Goal: Information Seeking & Learning: Learn about a topic

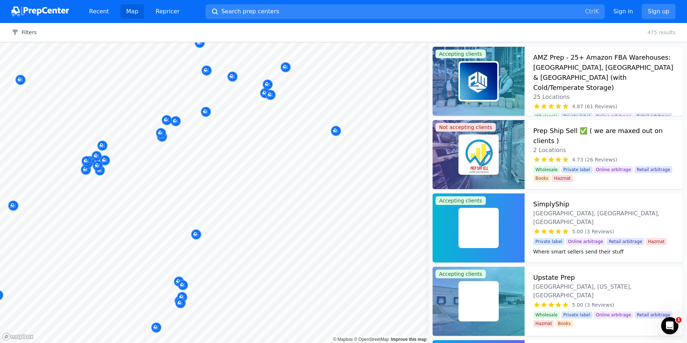
drag, startPoint x: 100, startPoint y: 147, endPoint x: 101, endPoint y: 152, distance: 5.1
click at [101, 42] on div at bounding box center [214, 42] width 428 height 0
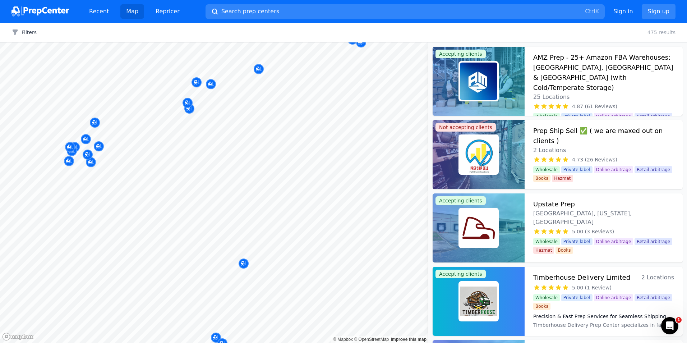
click at [184, 342] on html "Recent Map Repricer Search prep centers Ctrl K Open main menu Sign in Sign up F…" at bounding box center [343, 171] width 687 height 343
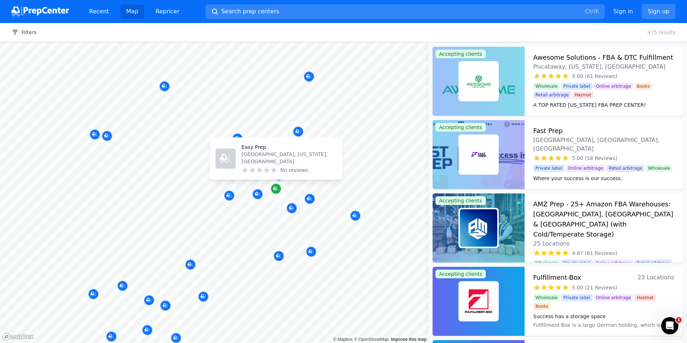
click at [276, 190] on icon "Map marker" at bounding box center [276, 188] width 6 height 5
click at [276, 189] on icon "Map marker" at bounding box center [275, 188] width 4 height 4
click at [259, 151] on p "Easy Prep" at bounding box center [288, 146] width 95 height 7
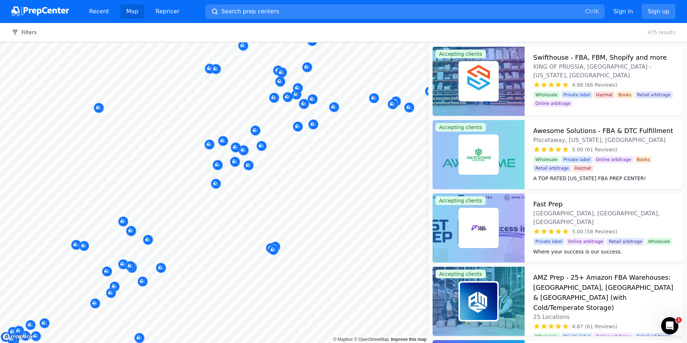
click at [220, 138] on div at bounding box center [236, 139] width 138 height 6
click at [222, 142] on div at bounding box center [236, 139] width 138 height 6
click at [472, 156] on img at bounding box center [478, 154] width 37 height 37
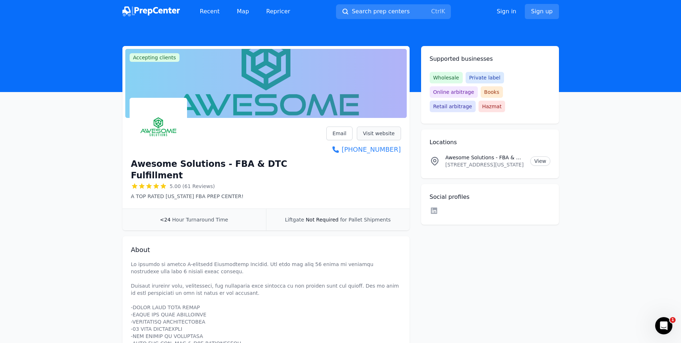
click at [378, 133] on link "Visit website" at bounding box center [379, 133] width 44 height 14
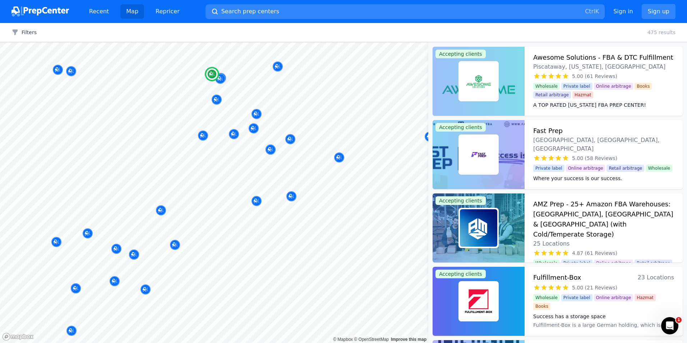
click at [490, 148] on img at bounding box center [478, 154] width 37 height 37
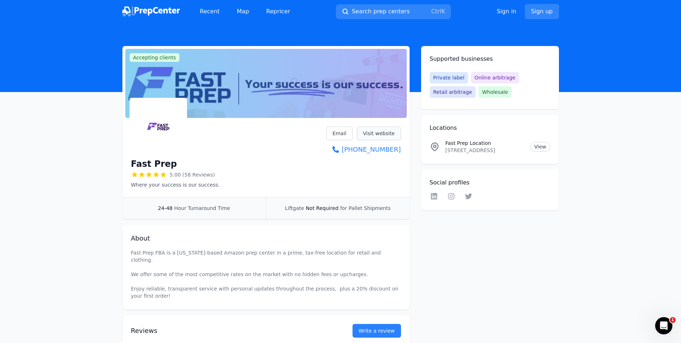
click at [377, 131] on link "Visit website" at bounding box center [379, 133] width 44 height 14
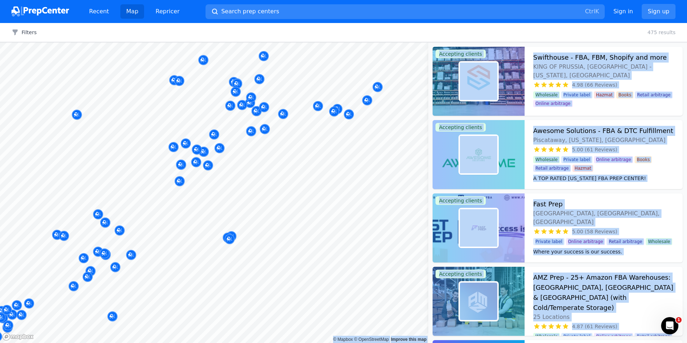
click at [301, 210] on body "Recent Map Repricer Search prep centers Ctrl K Open main menu Sign in Sign up F…" at bounding box center [343, 171] width 687 height 343
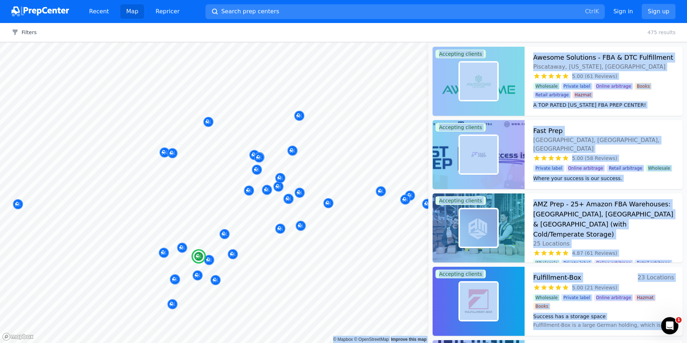
click at [506, 217] on div at bounding box center [478, 227] width 92 height 69
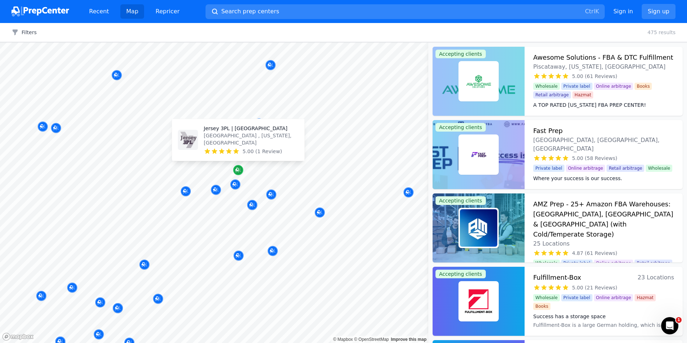
click at [238, 170] on icon "Map marker" at bounding box center [238, 169] width 6 height 7
click at [237, 167] on icon "Map marker" at bounding box center [238, 169] width 6 height 7
click at [239, 149] on div at bounding box center [199, 148] width 138 height 6
click at [237, 168] on icon "Map marker" at bounding box center [237, 170] width 4 height 4
click at [240, 170] on icon "Map marker" at bounding box center [238, 170] width 6 height 5
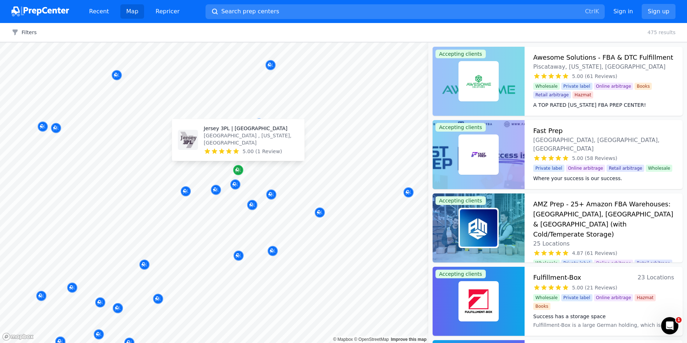
click at [240, 170] on icon "Map marker" at bounding box center [238, 170] width 6 height 5
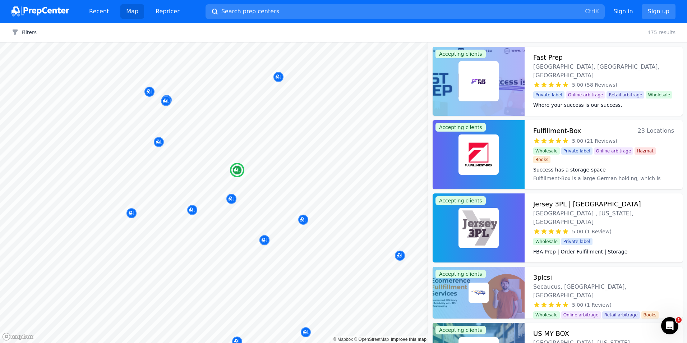
click at [459, 224] on div at bounding box center [478, 228] width 40 height 40
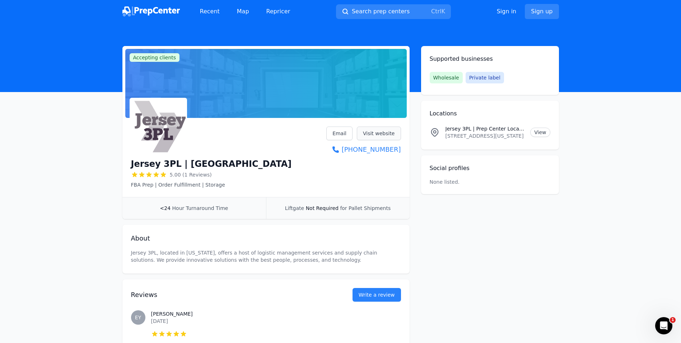
click at [379, 135] on link "Visit website" at bounding box center [379, 133] width 44 height 14
click at [240, 13] on link "Map" at bounding box center [243, 11] width 24 height 14
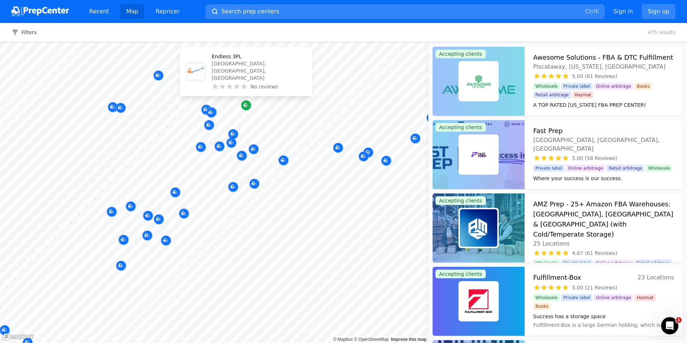
click at [245, 104] on icon "Map marker" at bounding box center [246, 105] width 6 height 7
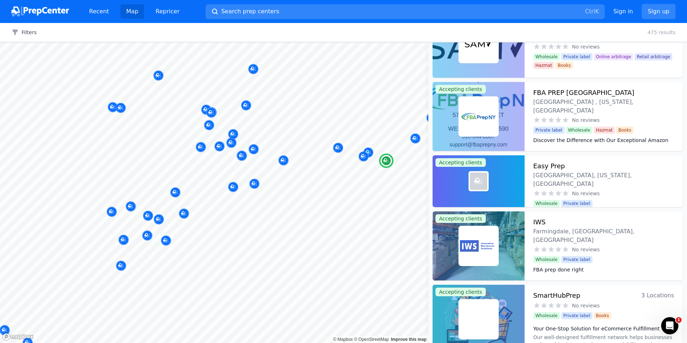
scroll to position [1509, 0]
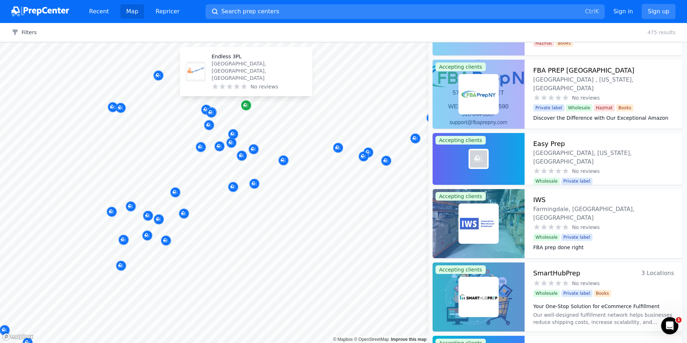
click at [248, 107] on icon "Map marker" at bounding box center [246, 105] width 6 height 7
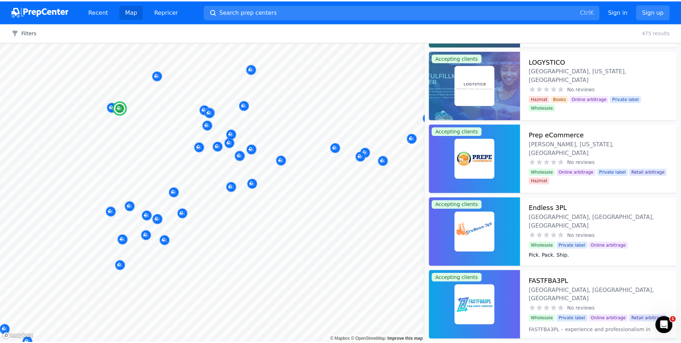
scroll to position [2299, 0]
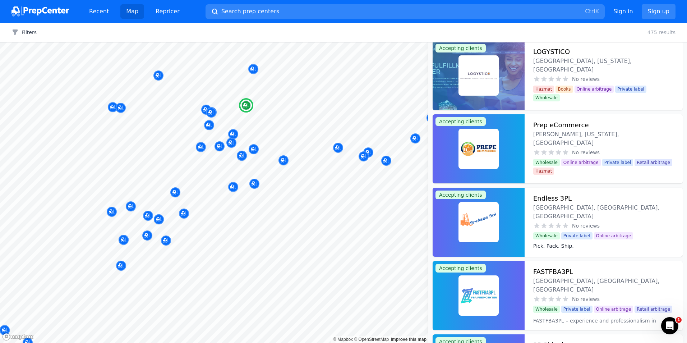
click at [550, 201] on h3 "Endless 3PL" at bounding box center [552, 198] width 38 height 10
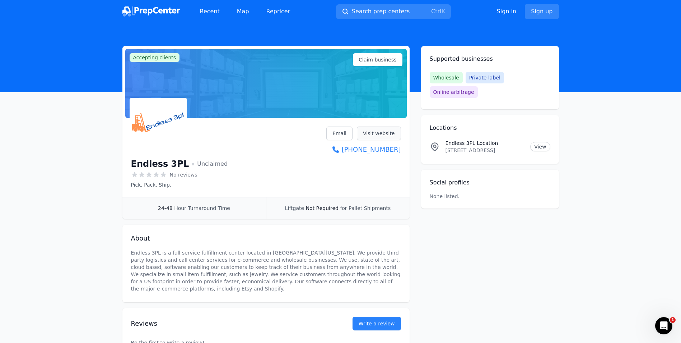
click at [372, 131] on link "Visit website" at bounding box center [379, 133] width 44 height 14
click at [245, 12] on link "Map" at bounding box center [243, 11] width 24 height 14
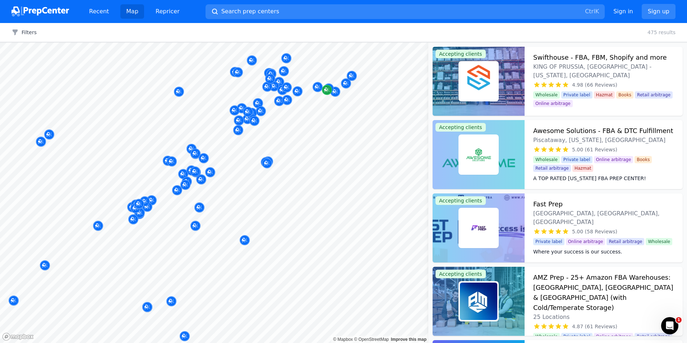
click at [309, 42] on div at bounding box center [214, 42] width 428 height 0
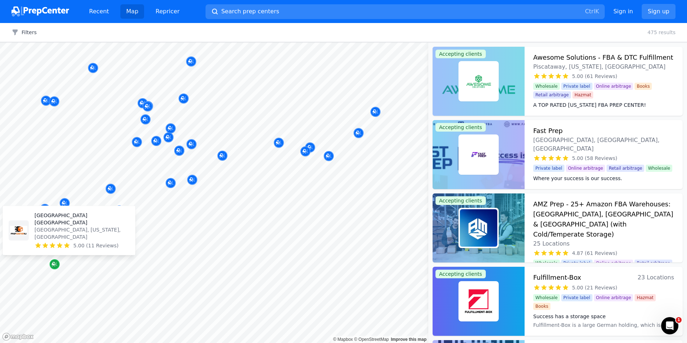
click at [55, 264] on icon "Map marker" at bounding box center [54, 264] width 4 height 4
click at [61, 226] on p "[GEOGRAPHIC_DATA] [GEOGRAPHIC_DATA]" at bounding box center [81, 219] width 95 height 14
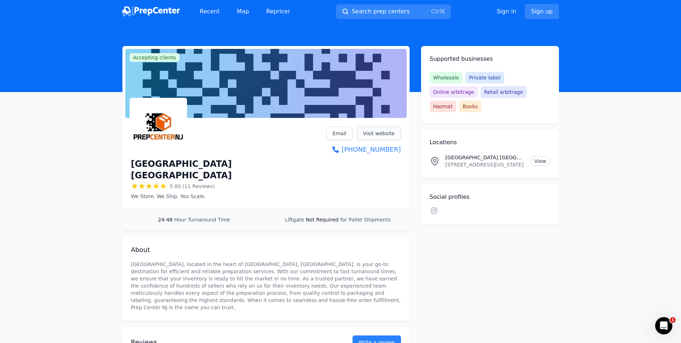
click at [376, 134] on link "Visit website" at bounding box center [379, 133] width 44 height 14
click at [241, 10] on link "Map" at bounding box center [243, 11] width 24 height 14
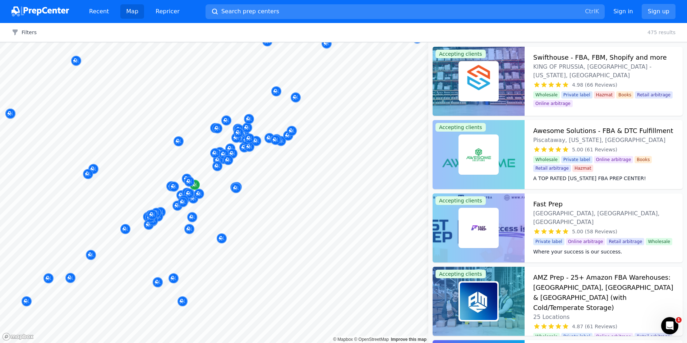
drag, startPoint x: 267, startPoint y: 171, endPoint x: 231, endPoint y: 270, distance: 105.9
click at [229, 42] on div at bounding box center [214, 42] width 428 height 0
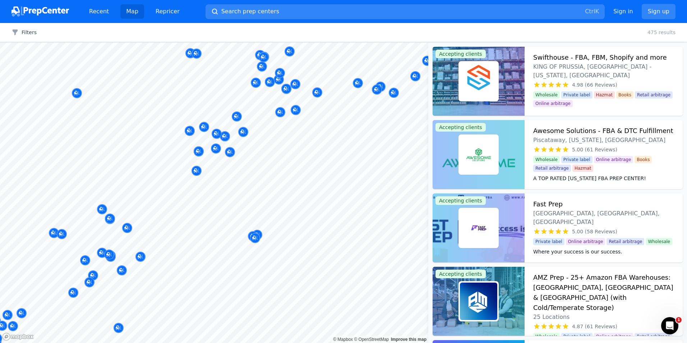
click at [293, 205] on body "Recent Map Repricer Search prep centers Ctrl K Open main menu Sign in Sign up F…" at bounding box center [343, 171] width 687 height 343
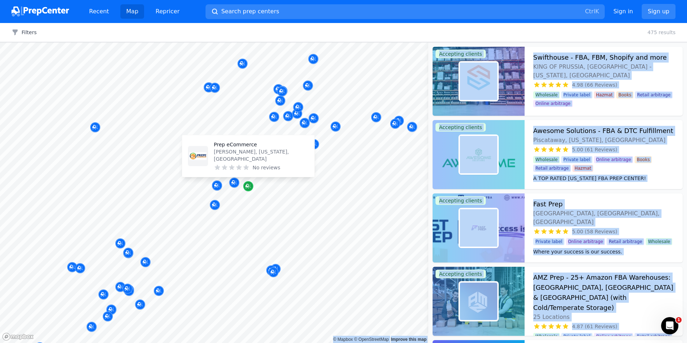
click at [250, 187] on icon "Map marker" at bounding box center [248, 186] width 6 height 5
click at [246, 148] on p "Prep eCommerce" at bounding box center [261, 144] width 95 height 7
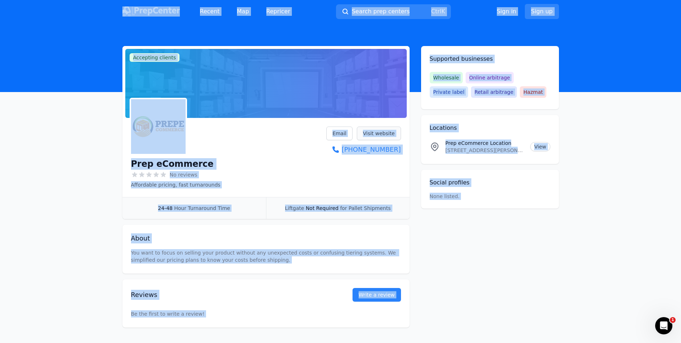
click at [378, 133] on link "Visit website" at bounding box center [379, 133] width 44 height 14
click at [244, 137] on div "Prep eCommerce No reviews Affordable pricing, fast turnarounds Email Visit webs…" at bounding box center [266, 157] width 270 height 62
